Goal: Task Accomplishment & Management: Use online tool/utility

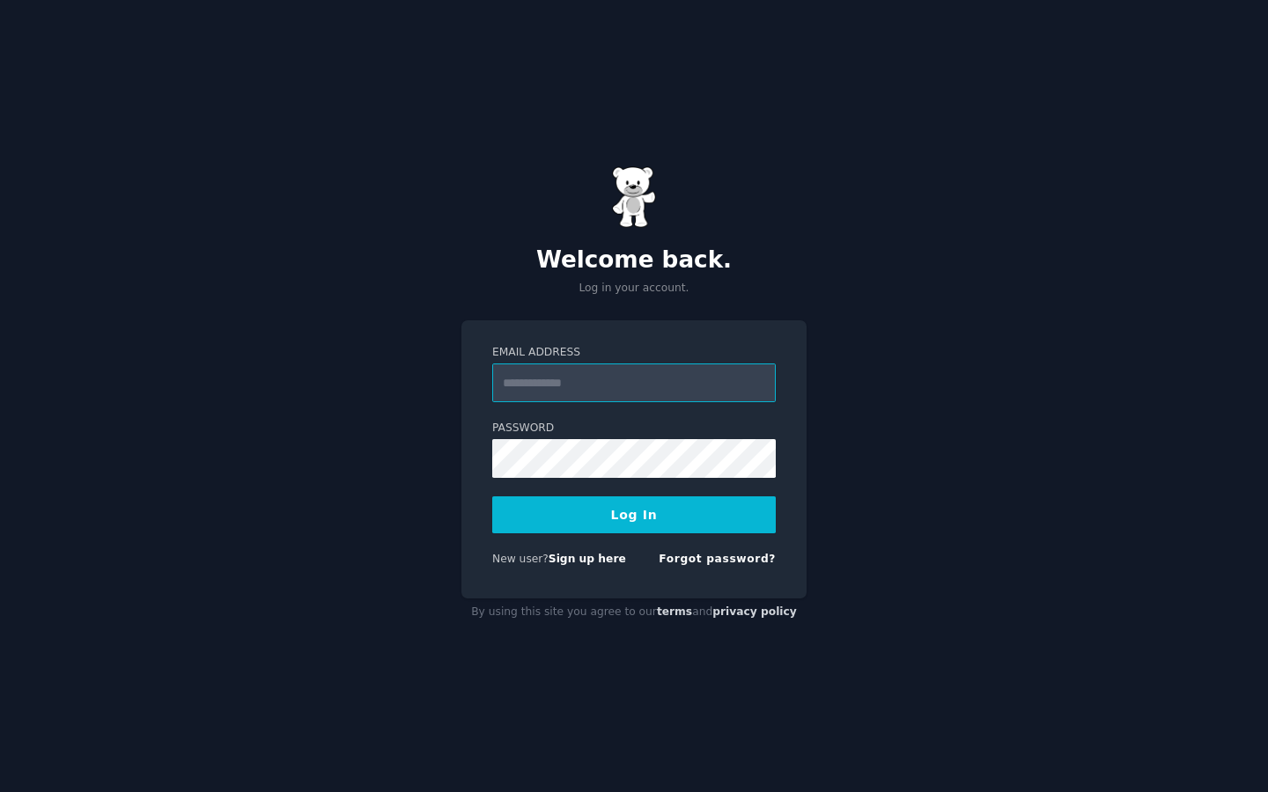
type input "**********"
click at [546, 502] on button "Log In" at bounding box center [633, 514] width 283 height 37
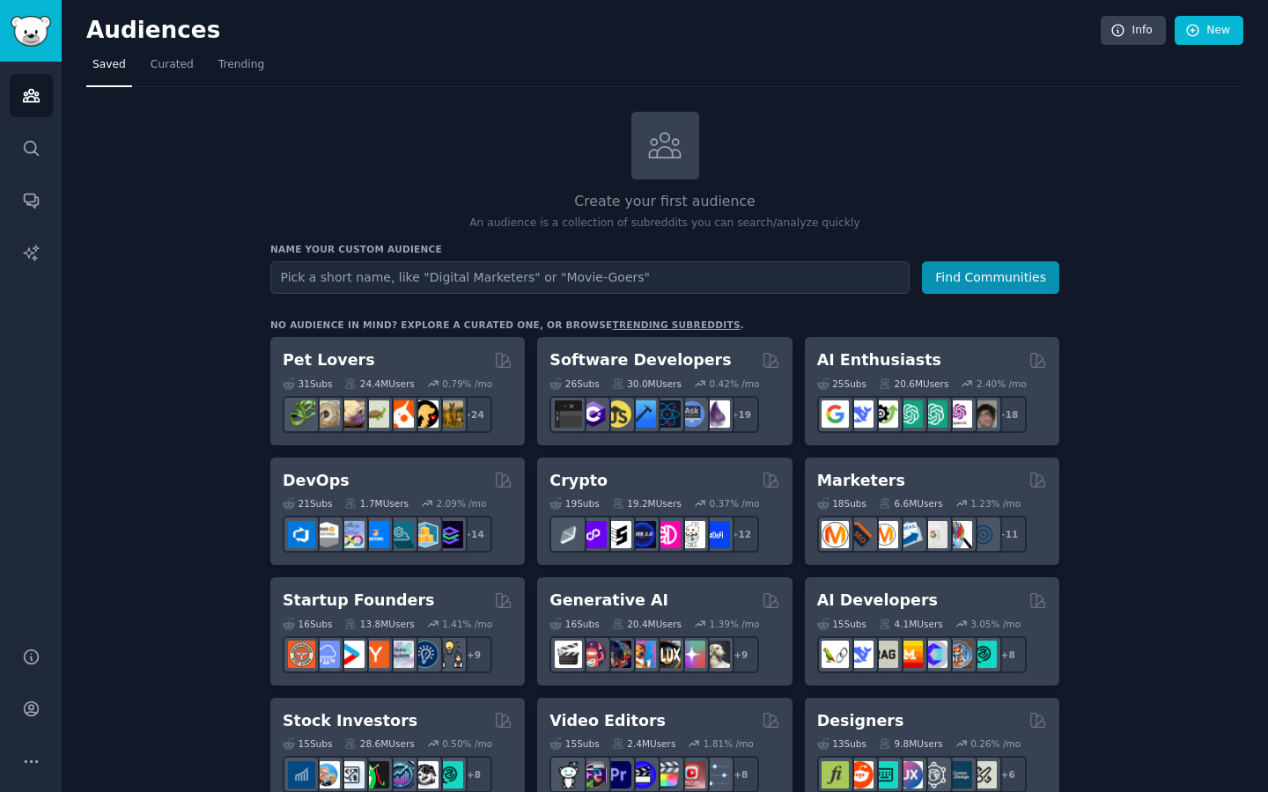
click at [386, 263] on input "text" at bounding box center [589, 277] width 639 height 33
click at [224, 78] on link "Trending" at bounding box center [241, 69] width 58 height 36
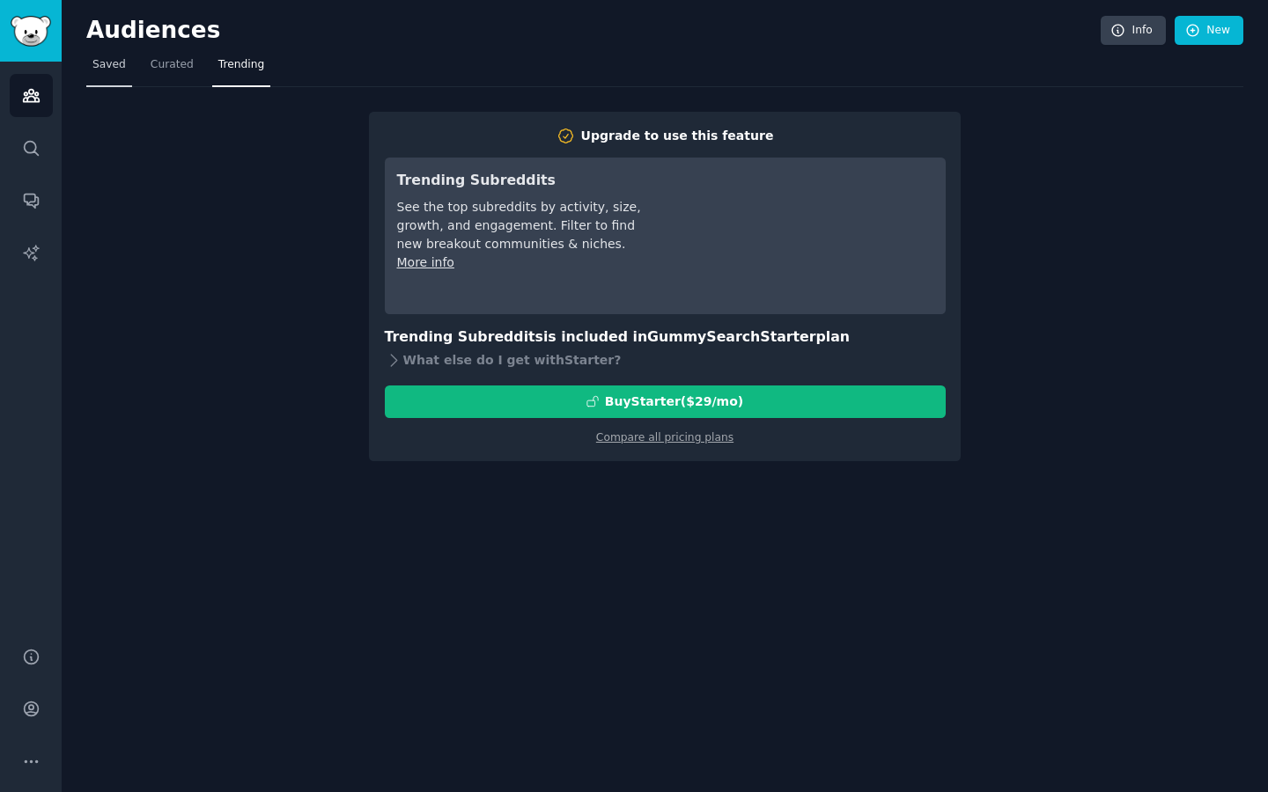
click at [117, 83] on link "Saved" at bounding box center [109, 69] width 46 height 36
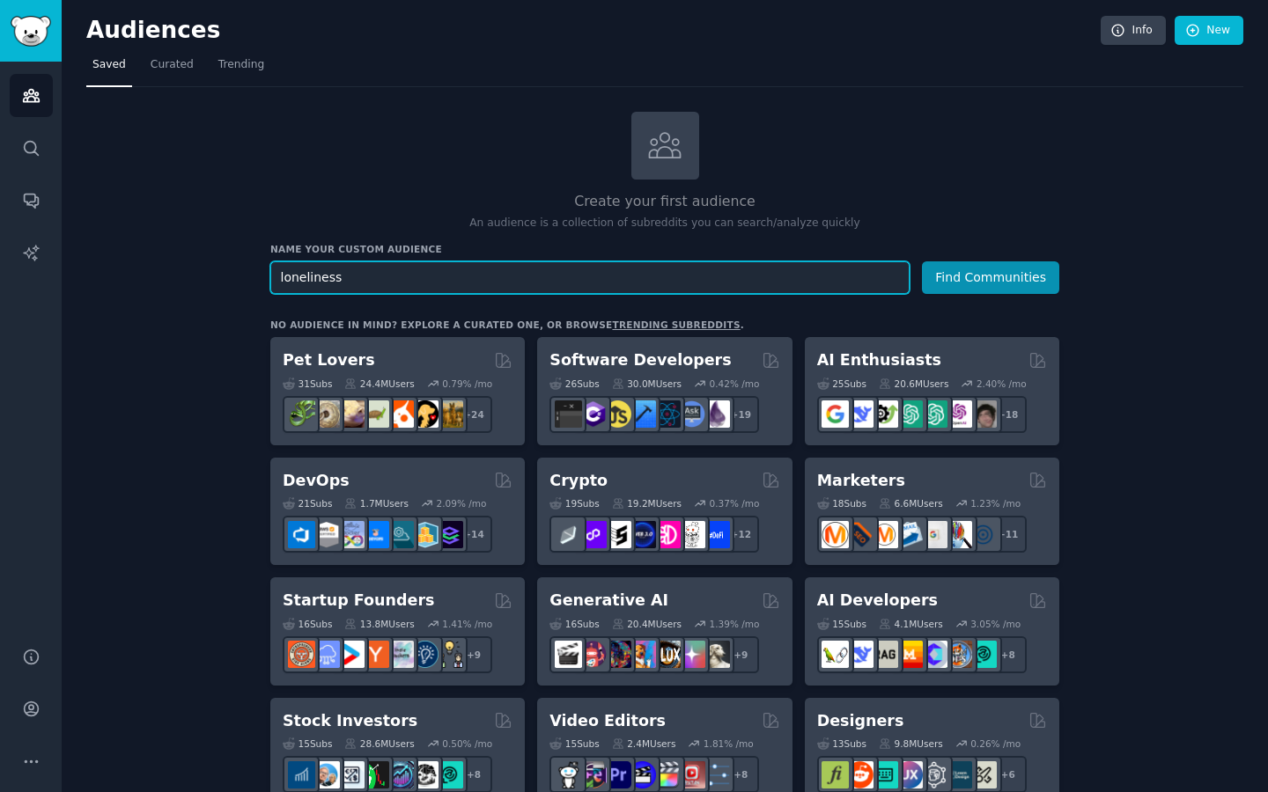
type input "loneliness"
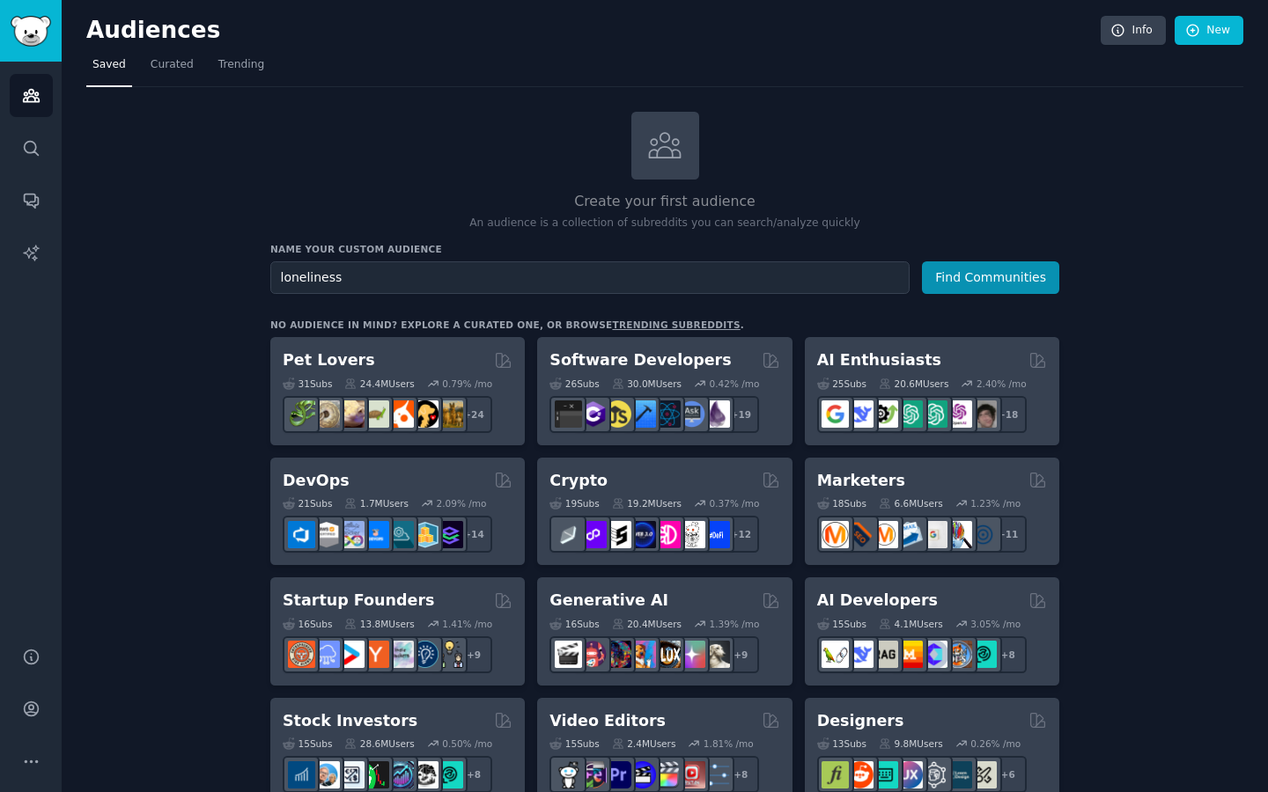
click at [454, 226] on p "An audience is a collection of subreddits you can search/analyze quickly" at bounding box center [664, 224] width 789 height 16
click at [967, 265] on button "Find Communities" at bounding box center [990, 277] width 137 height 33
